Goal: Task Accomplishment & Management: Manage account settings

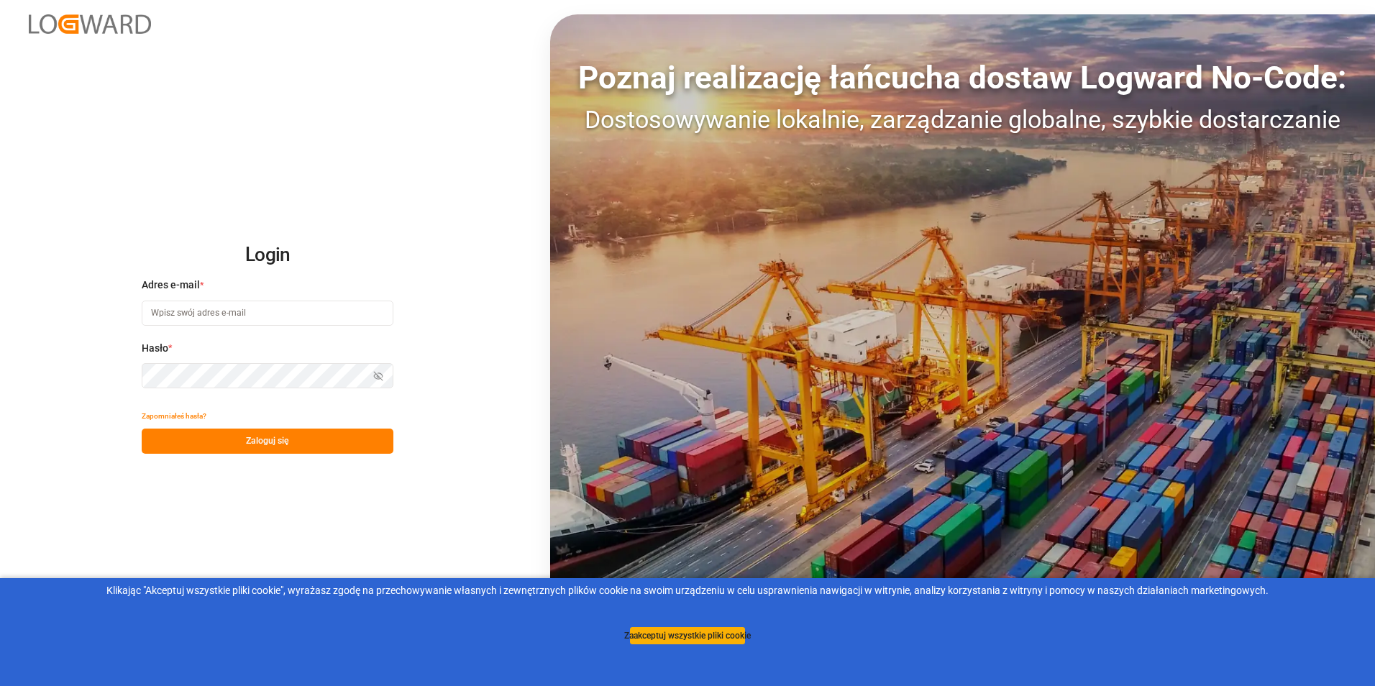
click at [294, 320] on input at bounding box center [268, 313] width 252 height 25
click at [297, 317] on input at bounding box center [268, 313] width 252 height 25
click at [309, 311] on input at bounding box center [268, 313] width 252 height 25
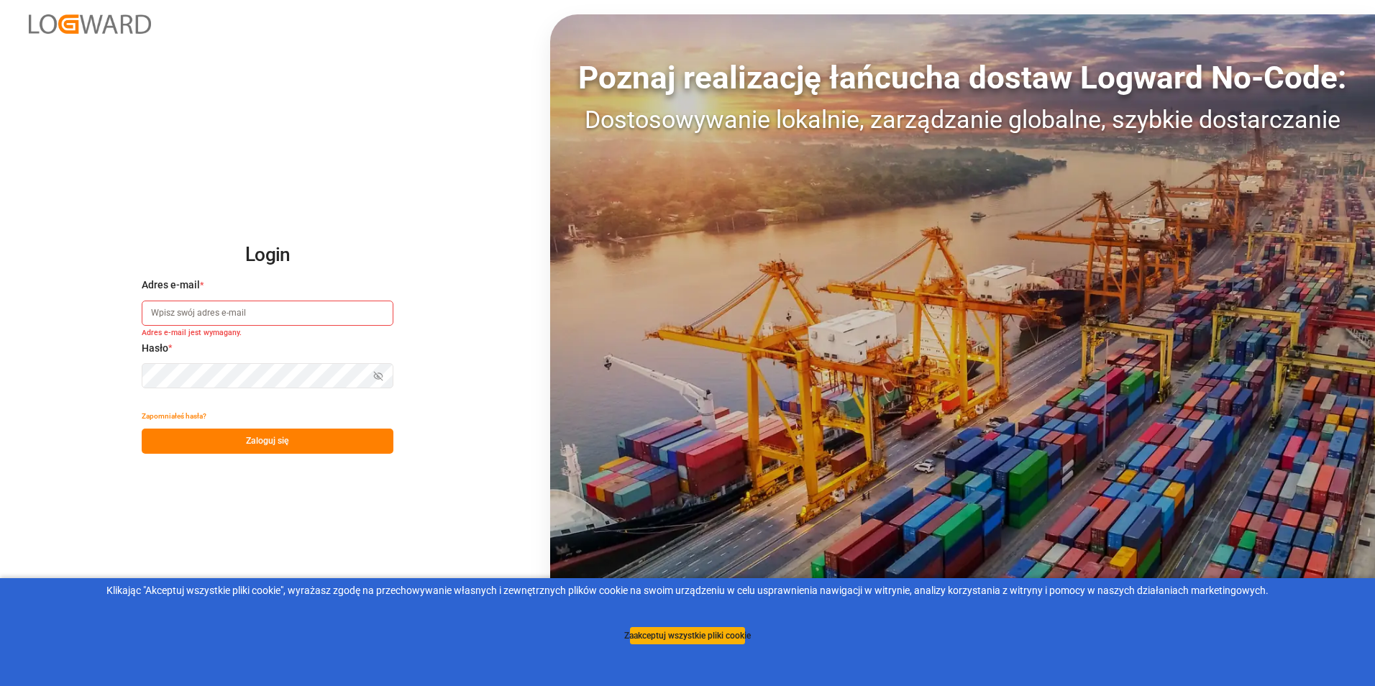
paste input "[PERSON_NAME][EMAIL_ADDRESS][DOMAIN_NAME]"
type input "[PERSON_NAME][EMAIL_ADDRESS][DOMAIN_NAME]"
click at [336, 444] on button "Zaloguj się" at bounding box center [268, 441] width 252 height 25
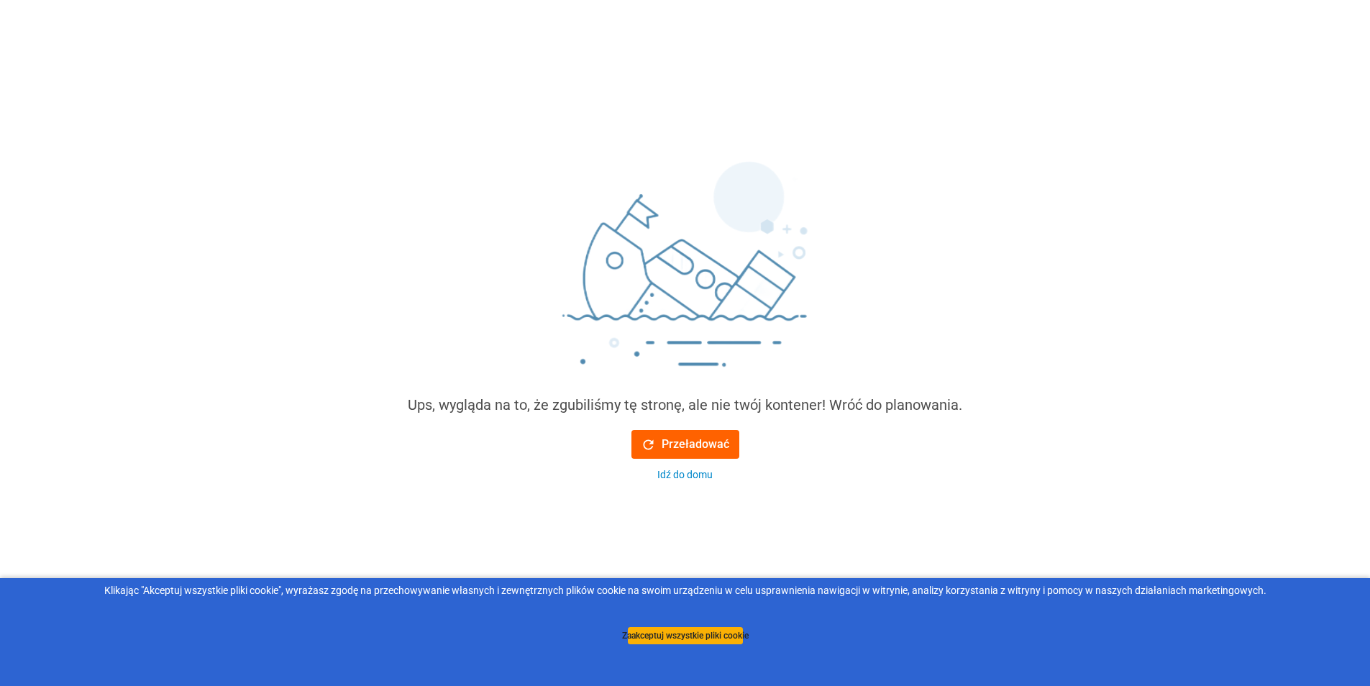
click at [691, 435] on button "Przeładować" at bounding box center [686, 444] width 108 height 29
